Goal: Find specific page/section: Find specific page/section

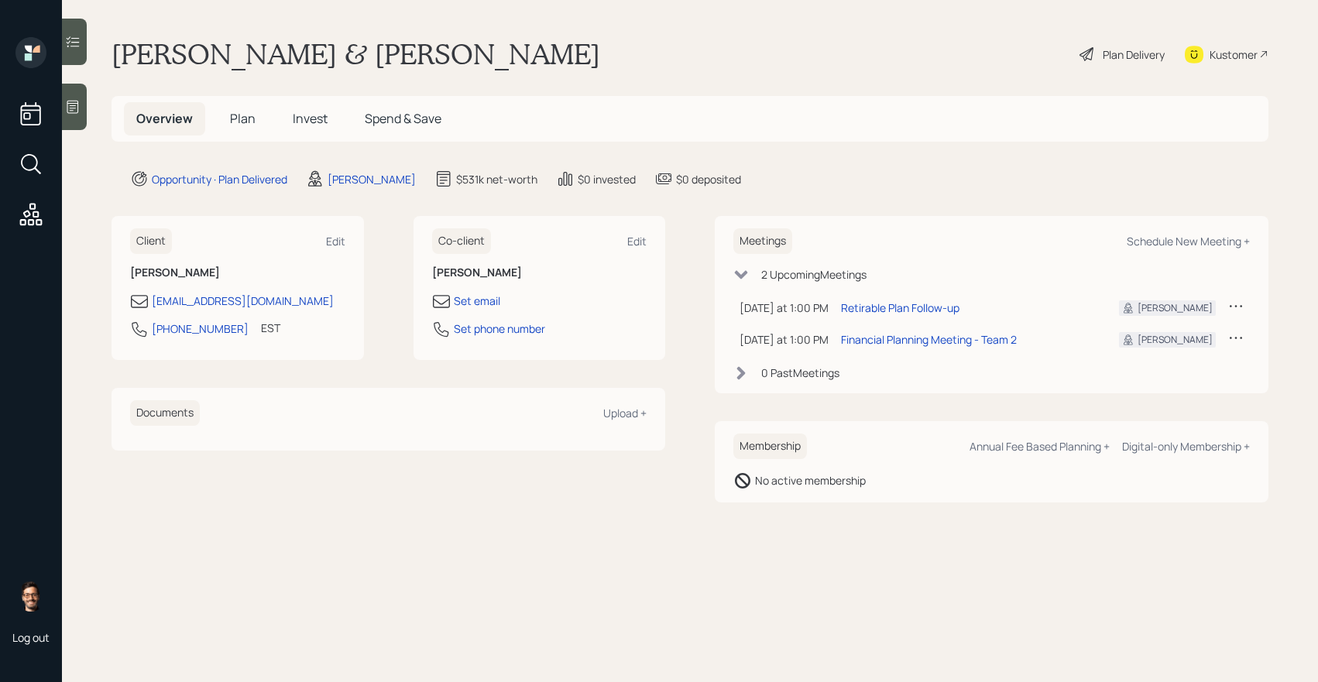
click at [242, 125] on span "Plan" at bounding box center [243, 118] width 26 height 17
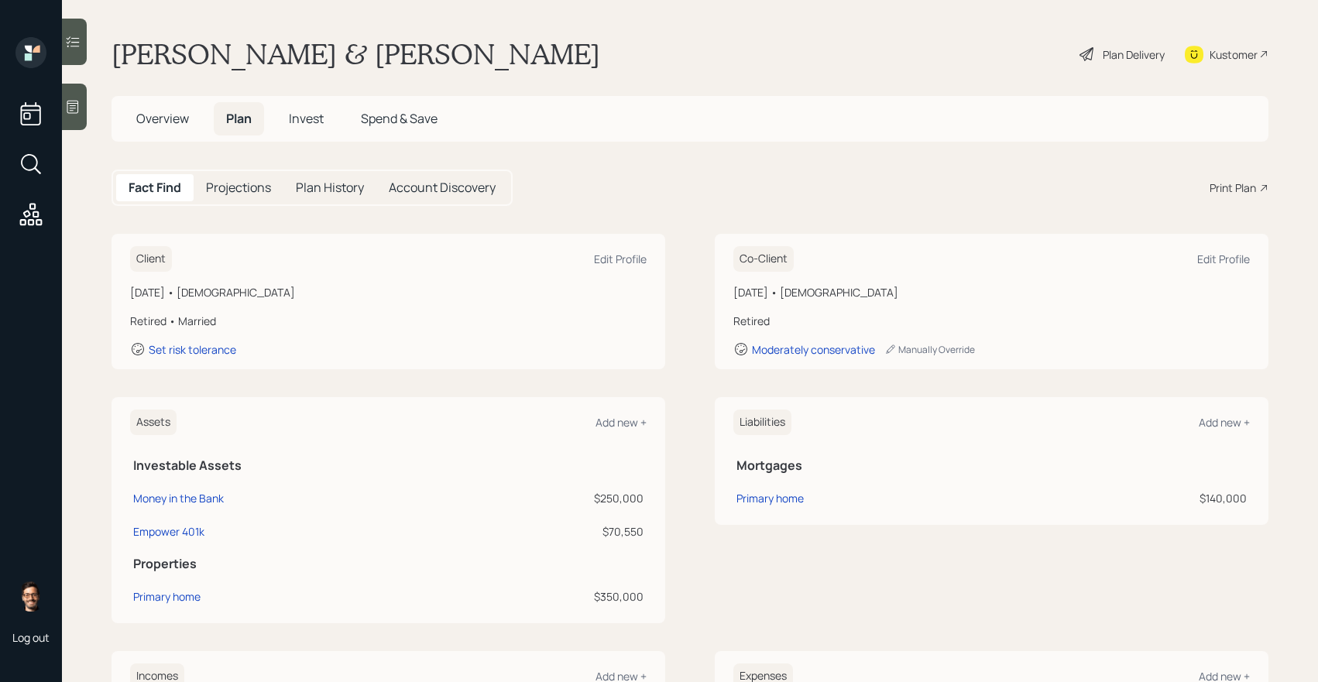
click at [305, 123] on span "Invest" at bounding box center [306, 118] width 35 height 17
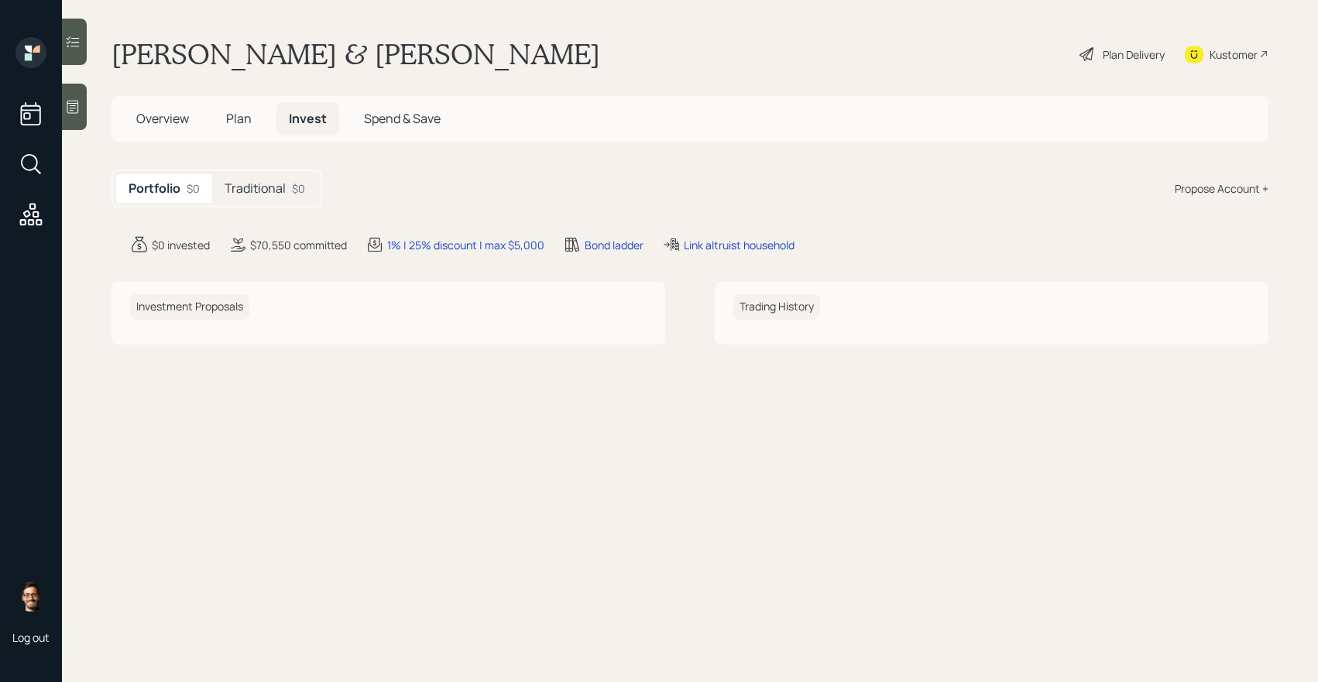
click at [249, 120] on span "Plan" at bounding box center [239, 118] width 26 height 17
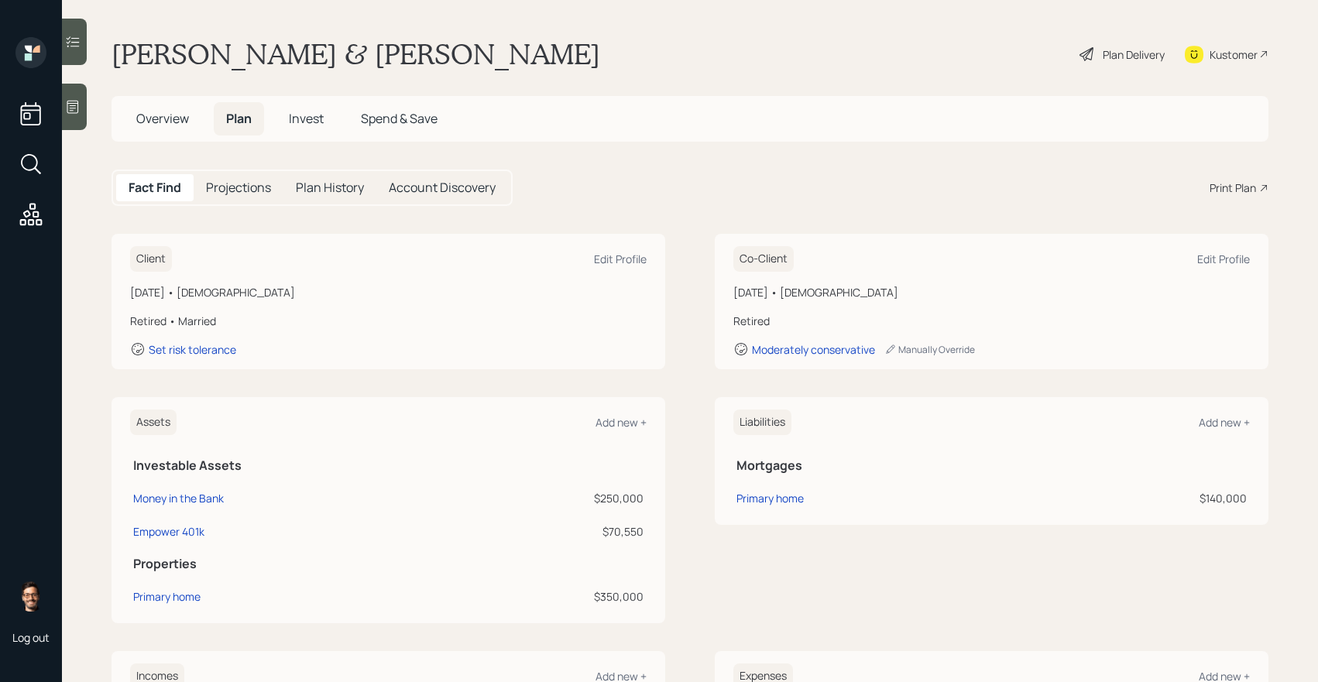
click at [250, 185] on h5 "Projections" at bounding box center [238, 187] width 65 height 15
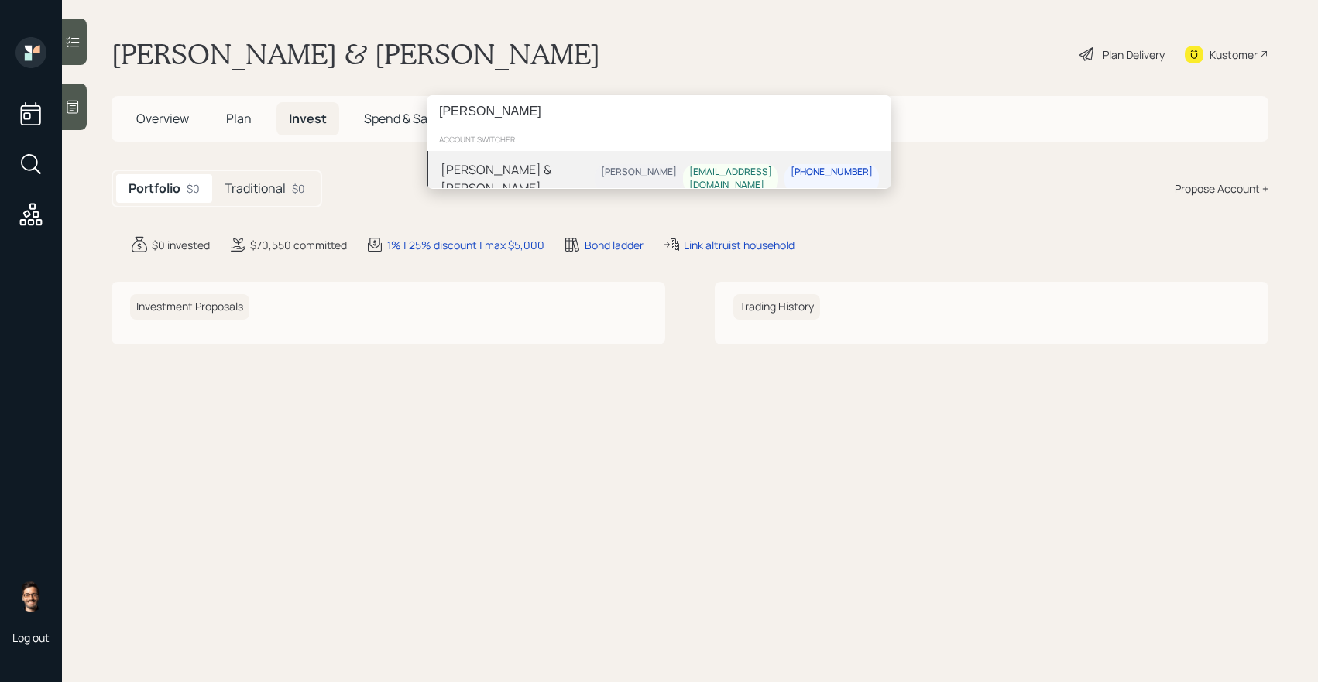
type input "[PERSON_NAME]"
